Goal: Information Seeking & Learning: Find specific fact

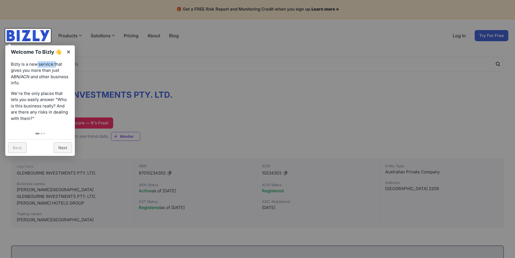
drag, startPoint x: 36, startPoint y: 64, endPoint x: 56, endPoint y: 64, distance: 20.0
click at [56, 64] on p "Bizly is a new service that gives you more than just ABN/ACN and other business…" at bounding box center [40, 73] width 58 height 25
drag, startPoint x: 20, startPoint y: 71, endPoint x: 55, endPoint y: 68, distance: 34.9
click at [55, 68] on p "Bizly is a new service that gives you more than just ABN/ACN and other business…" at bounding box center [40, 73] width 58 height 25
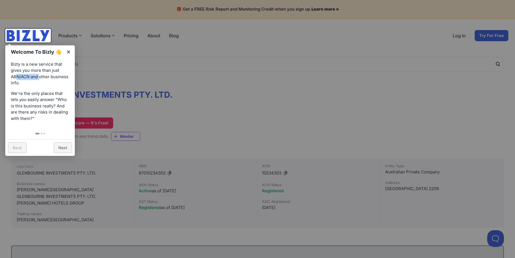
drag, startPoint x: 16, startPoint y: 76, endPoint x: 41, endPoint y: 75, distance: 24.7
click at [41, 75] on p "Bizly is a new service that gives you more than just ABN/ACN and other business…" at bounding box center [40, 73] width 58 height 25
drag, startPoint x: 16, startPoint y: 92, endPoint x: 58, endPoint y: 97, distance: 42.3
click at [58, 97] on p "We're the only places that lets you easily answer “Who is this business really?…" at bounding box center [40, 105] width 58 height 31
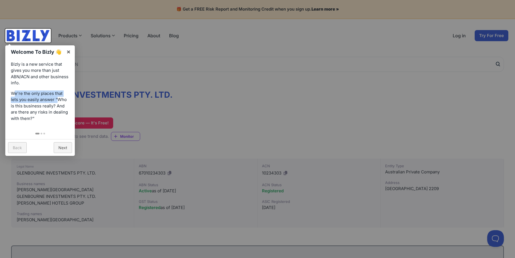
click at [58, 97] on p "We're the only places that lets you easily answer “Who is this business really?…" at bounding box center [40, 105] width 58 height 31
click at [69, 53] on link "×" at bounding box center [68, 51] width 13 height 13
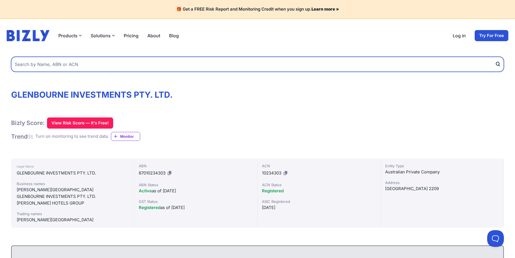
click at [91, 66] on input "text" at bounding box center [257, 64] width 493 height 15
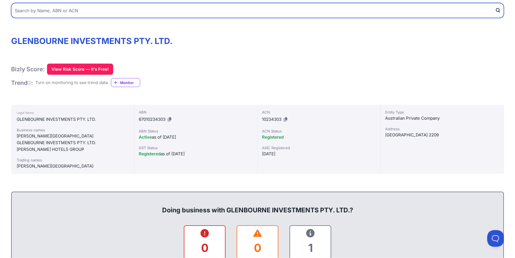
scroll to position [57, 0]
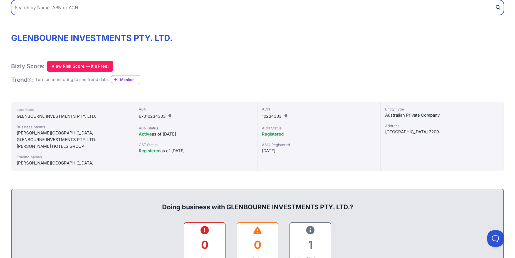
click at [66, 15] on input "text" at bounding box center [257, 7] width 493 height 15
click at [66, 10] on input "text" at bounding box center [257, 7] width 493 height 15
paste input "GM WORLD PTY LTD"
type input "GM WORLD PTY LTD"
click at [495, 0] on button "submit" at bounding box center [499, 7] width 9 height 15
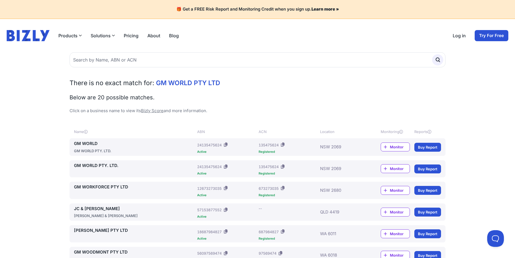
click at [80, 144] on link "GM WORLD" at bounding box center [134, 143] width 121 height 6
